Goal: Information Seeking & Learning: Compare options

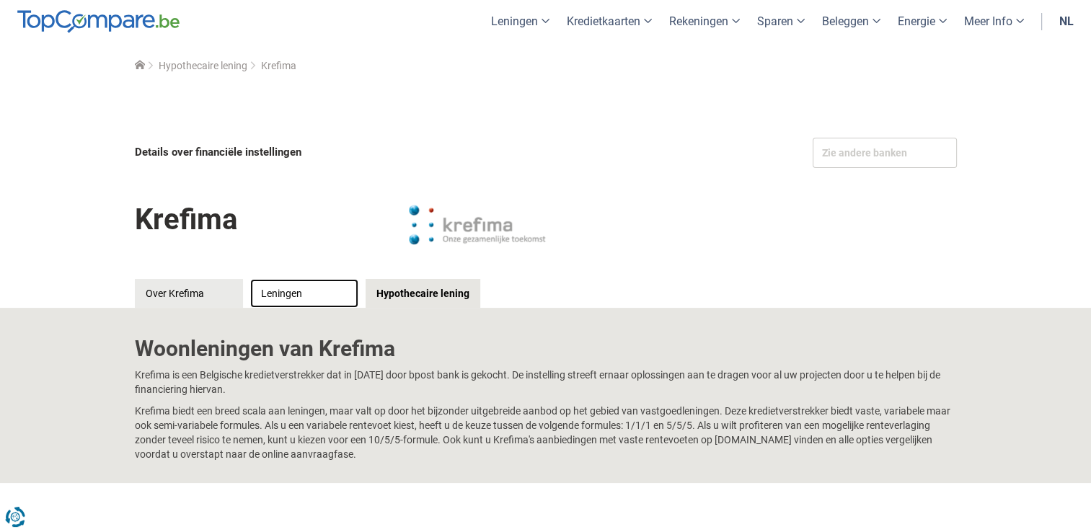
click at [265, 290] on link "Leningen" at bounding box center [304, 293] width 108 height 29
click at [486, 234] on img at bounding box center [477, 225] width 144 height 72
click at [312, 293] on link "Leningen" at bounding box center [304, 293] width 108 height 29
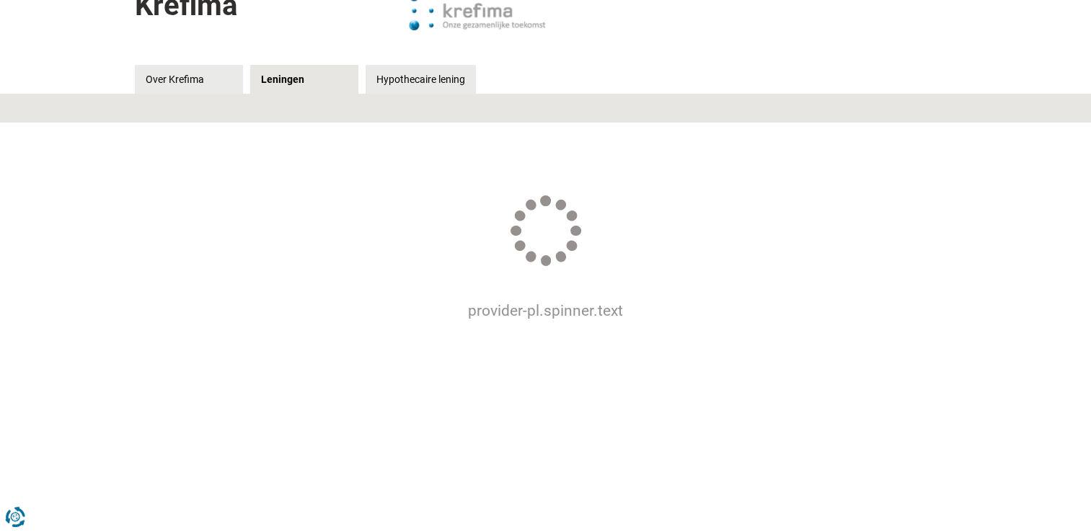
scroll to position [216, 0]
click at [418, 74] on link "Hypothecaire lening" at bounding box center [421, 77] width 110 height 29
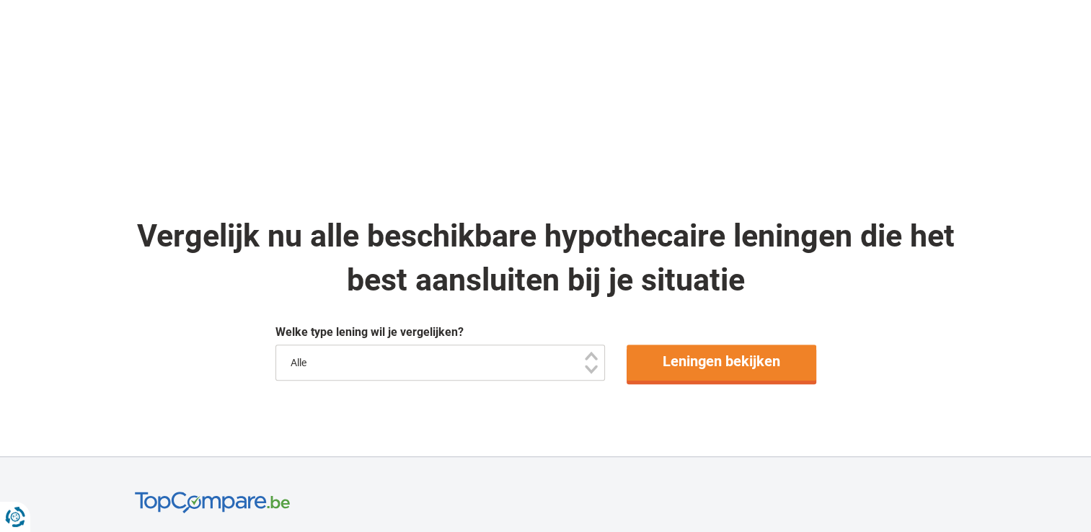
scroll to position [866, 0]
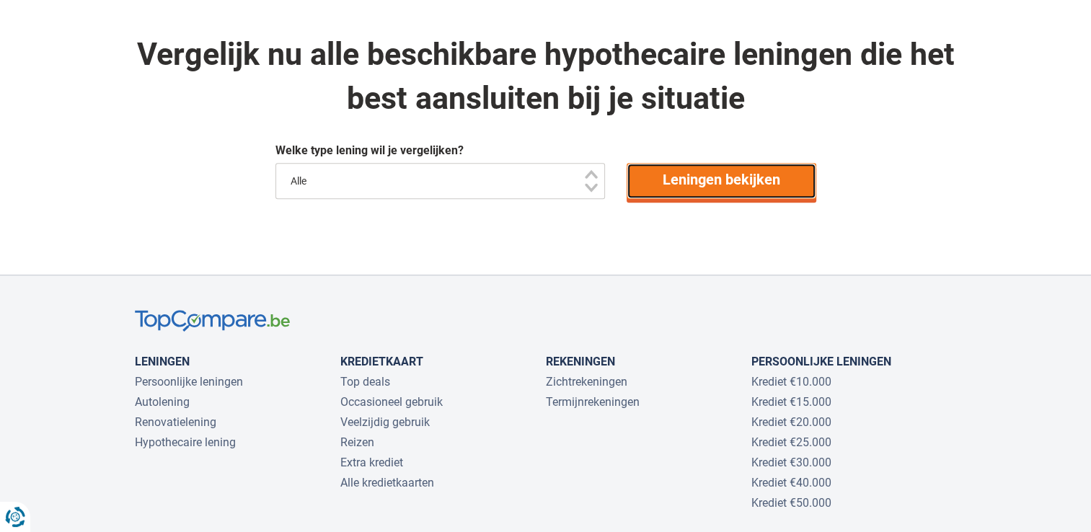
click at [692, 182] on link "Leningen bekijken" at bounding box center [722, 181] width 190 height 36
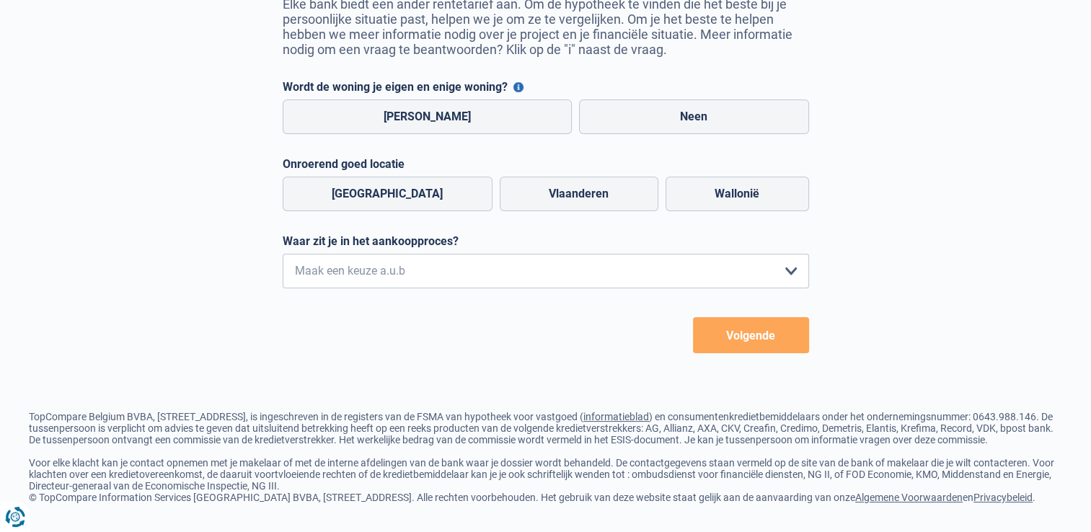
scroll to position [170, 0]
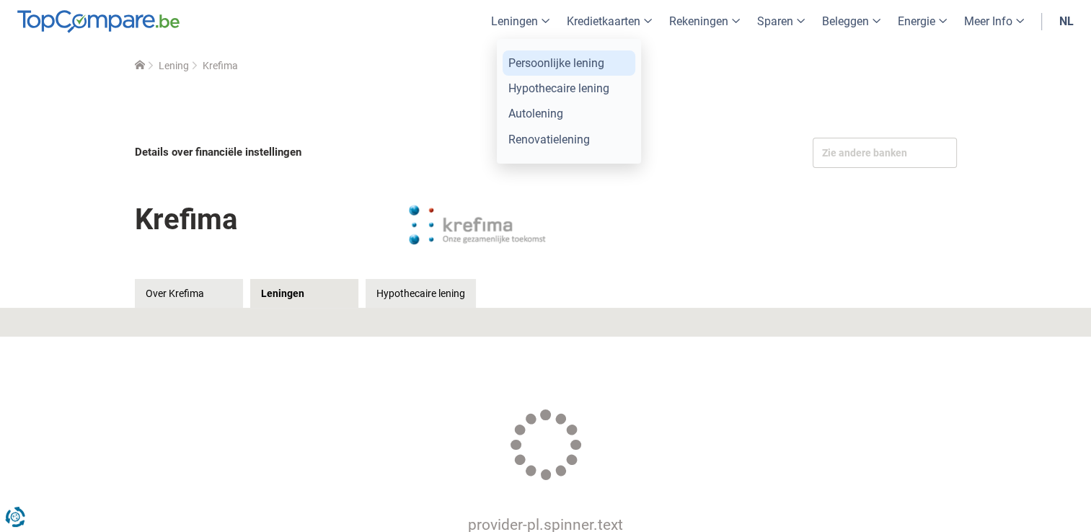
click at [525, 63] on link "Persoonlijke lening" at bounding box center [569, 62] width 133 height 25
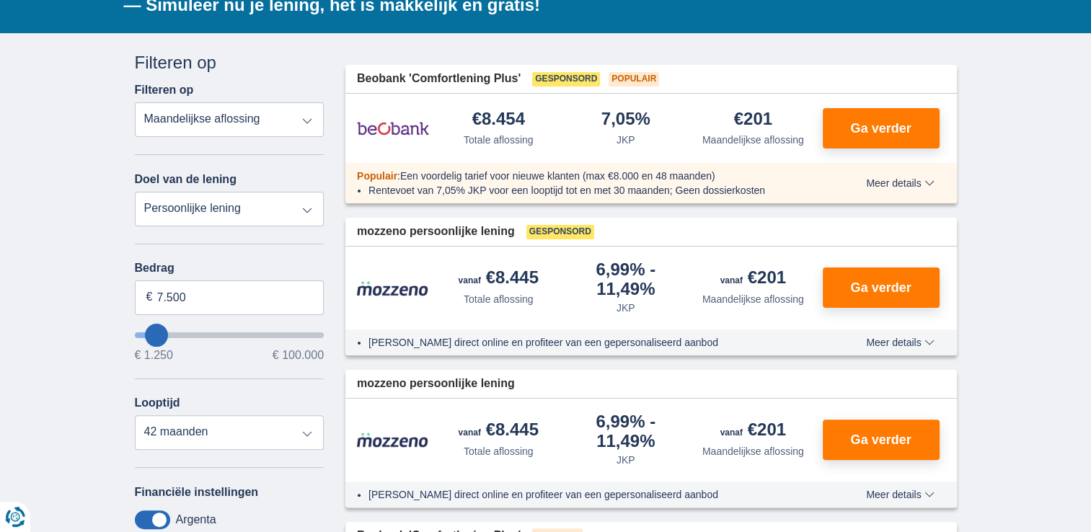
scroll to position [144, 0]
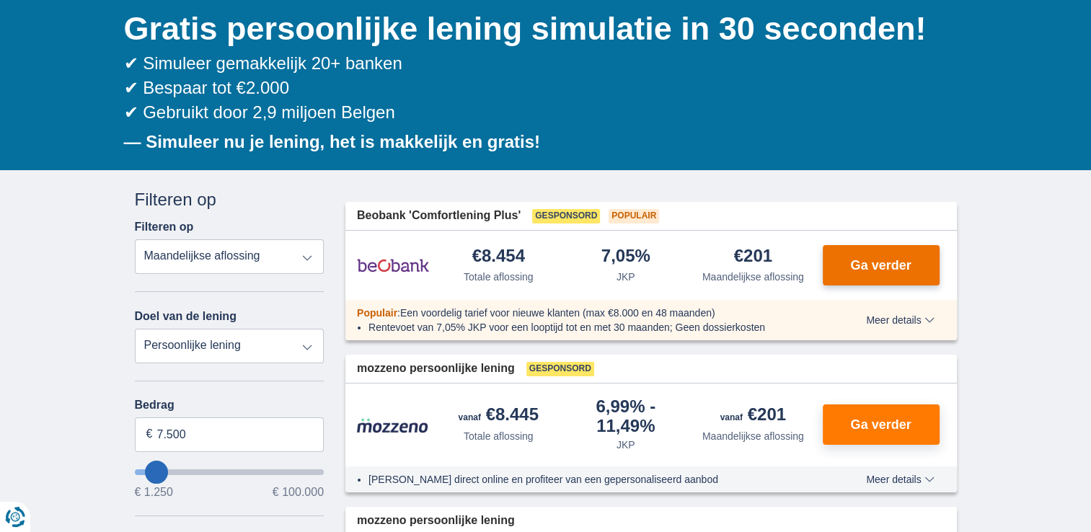
click at [876, 264] on span "Ga verder" at bounding box center [880, 265] width 61 height 13
